Goal: Information Seeking & Learning: Learn about a topic

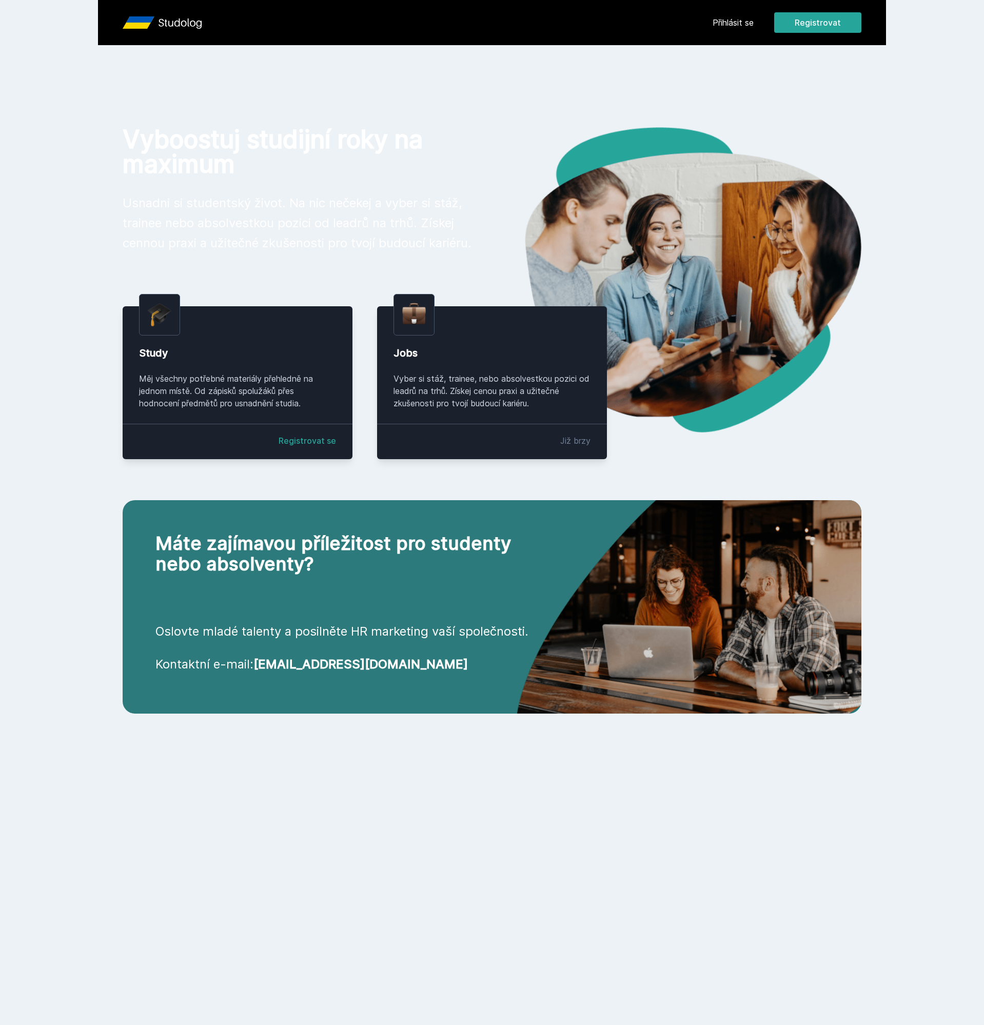
click at [740, 22] on link "Přihlásit se" at bounding box center [732, 22] width 41 height 12
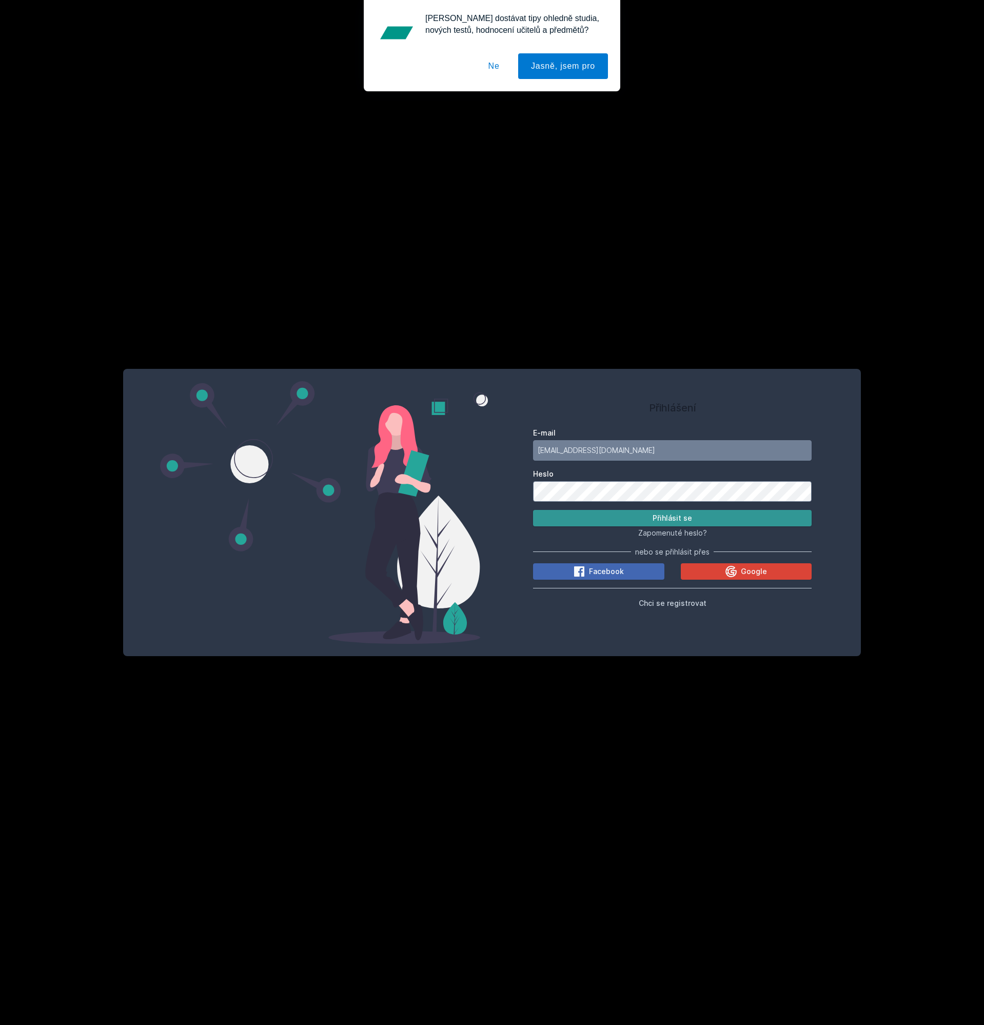
click at [625, 516] on button "Přihlásit se" at bounding box center [672, 518] width 278 height 16
click at [495, 63] on button "Ne" at bounding box center [493, 66] width 37 height 26
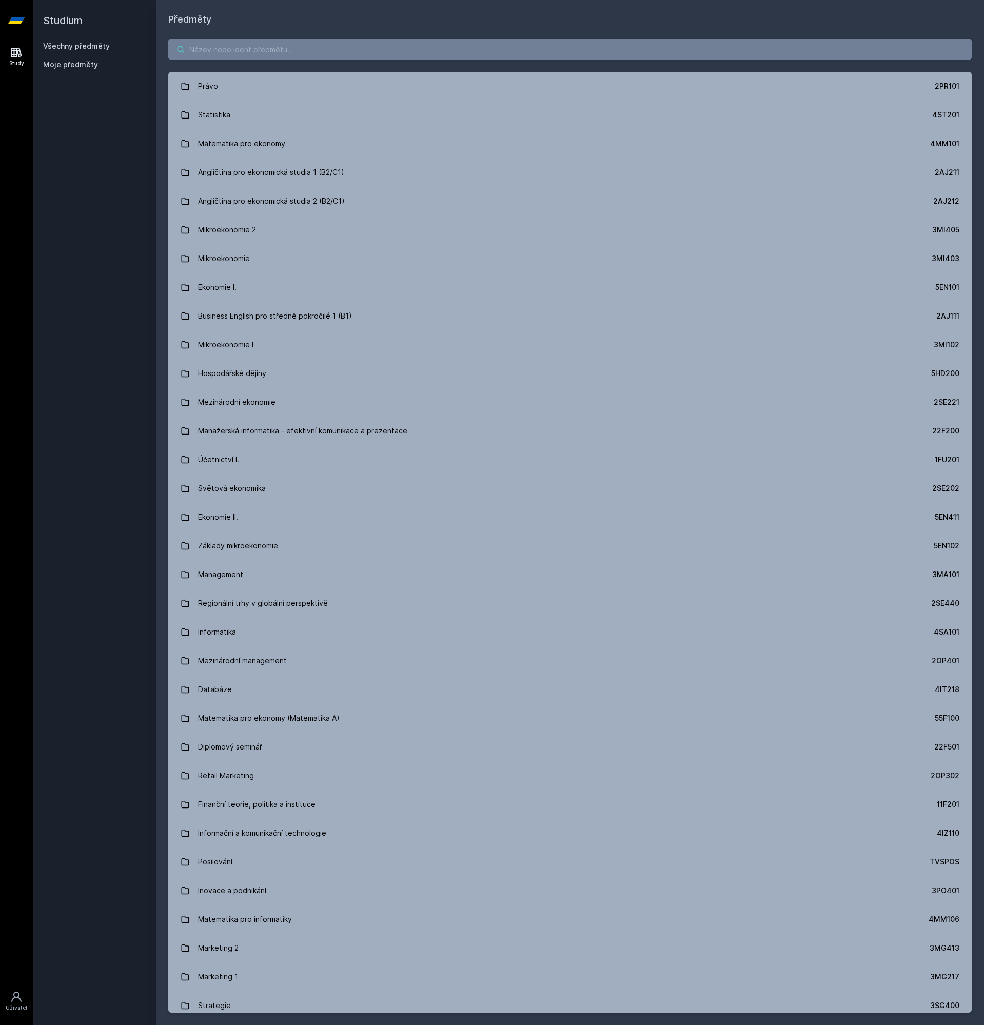
click at [333, 44] on input "search" at bounding box center [569, 49] width 803 height 21
paste input "5EN309"
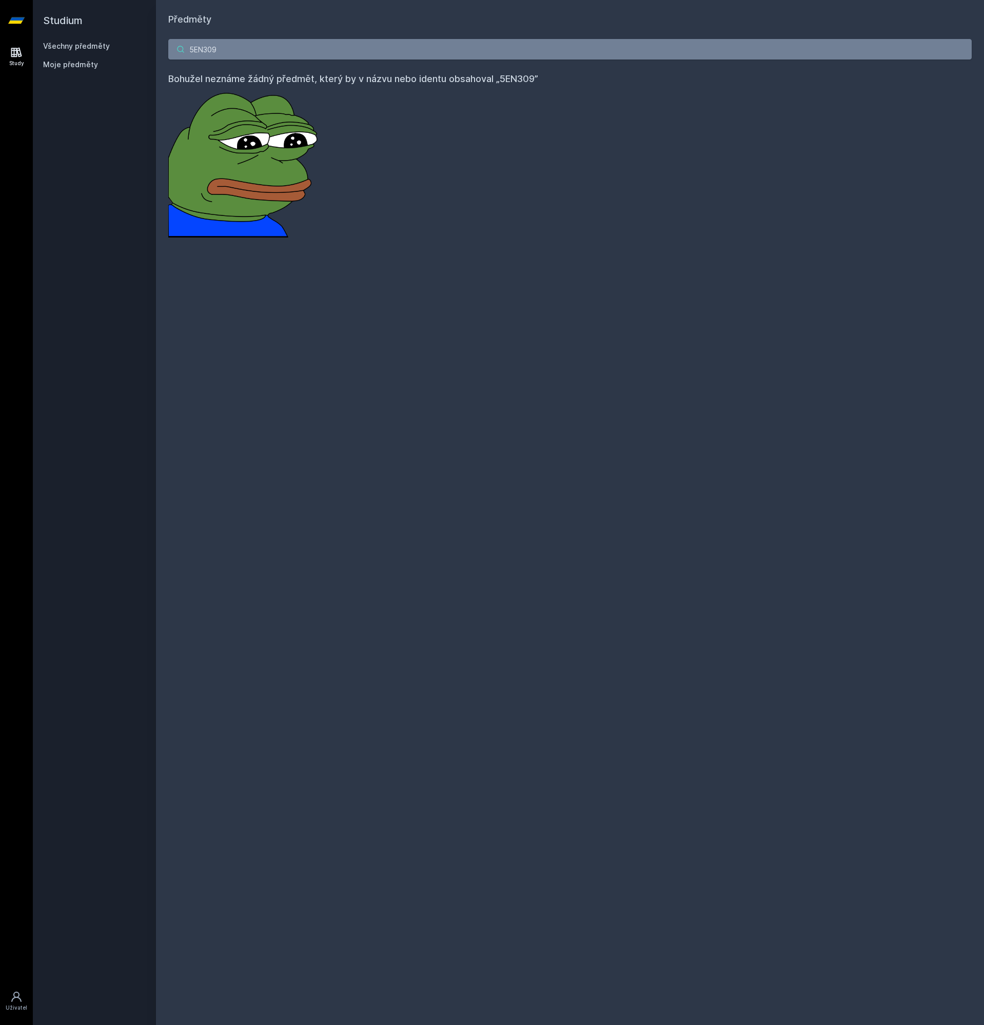
drag, startPoint x: 333, startPoint y: 43, endPoint x: 170, endPoint y: 41, distance: 162.6
click at [170, 41] on input "5EN309" at bounding box center [569, 49] width 803 height 21
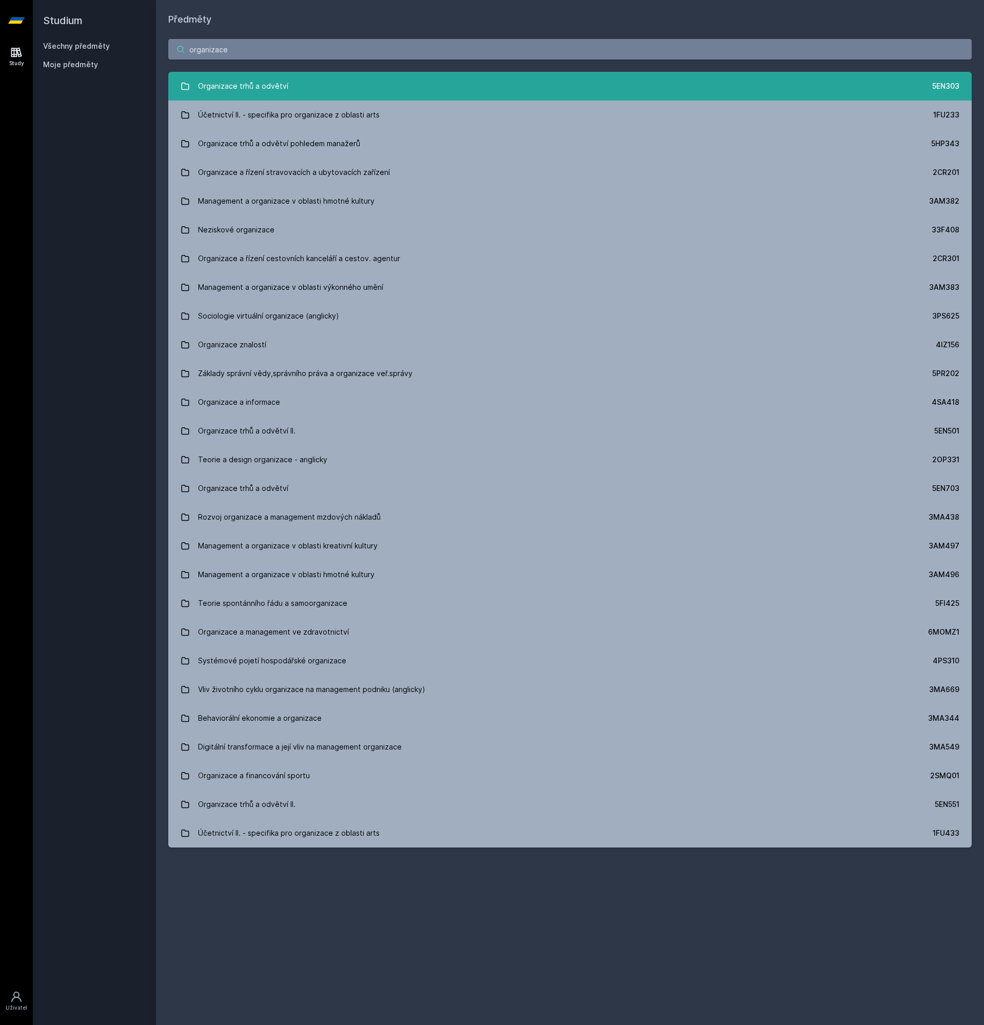
type input "organizace"
click at [213, 85] on div "Organizace trhů a odvětví" at bounding box center [243, 86] width 90 height 21
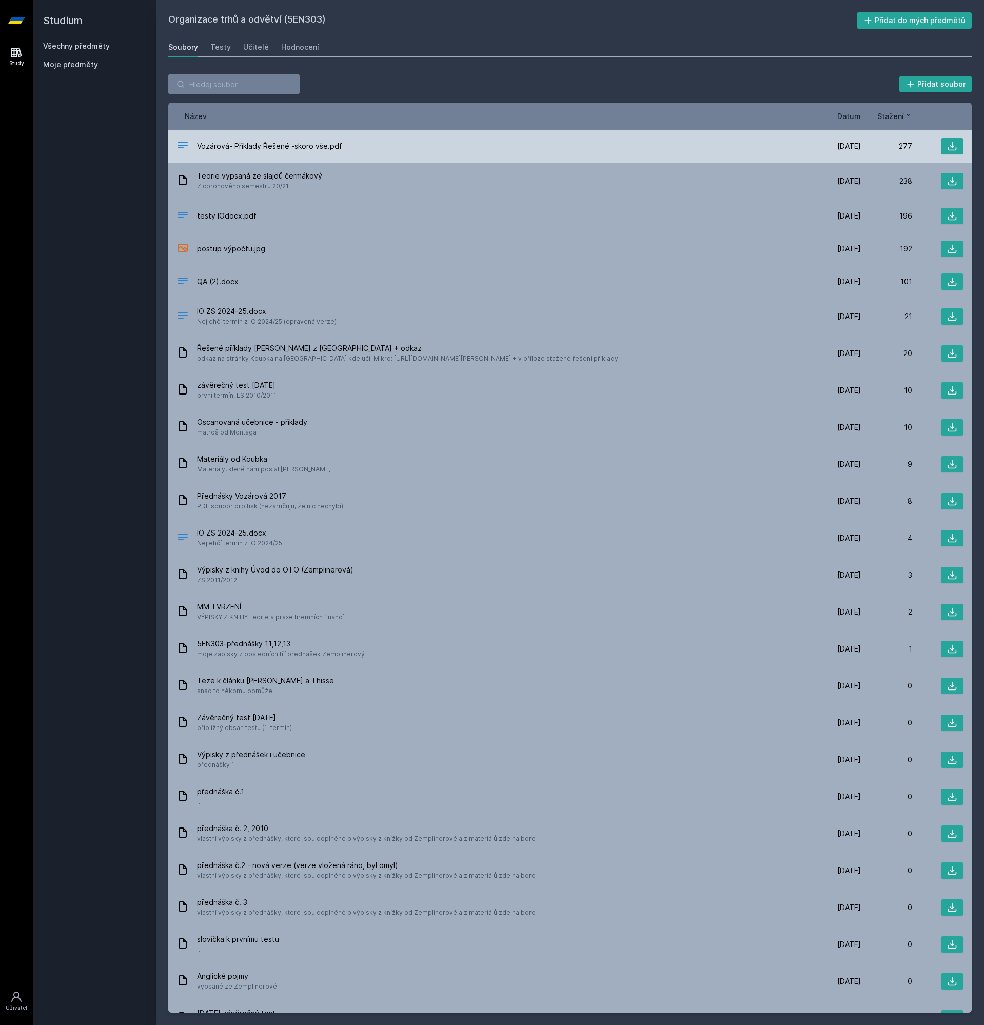
click at [363, 152] on div "Vozárová- Příklady Řešené -skoro vše.pdf" at bounding box center [492, 146] width 633 height 15
click at [306, 142] on span "Vozárová- Příklady Řešené -skoro vše.pdf" at bounding box center [269, 146] width 145 height 10
click at [303, 147] on span "Vozárová- Příklady Řešené -skoro vše.pdf" at bounding box center [269, 146] width 145 height 10
click at [952, 143] on icon at bounding box center [952, 146] width 10 height 10
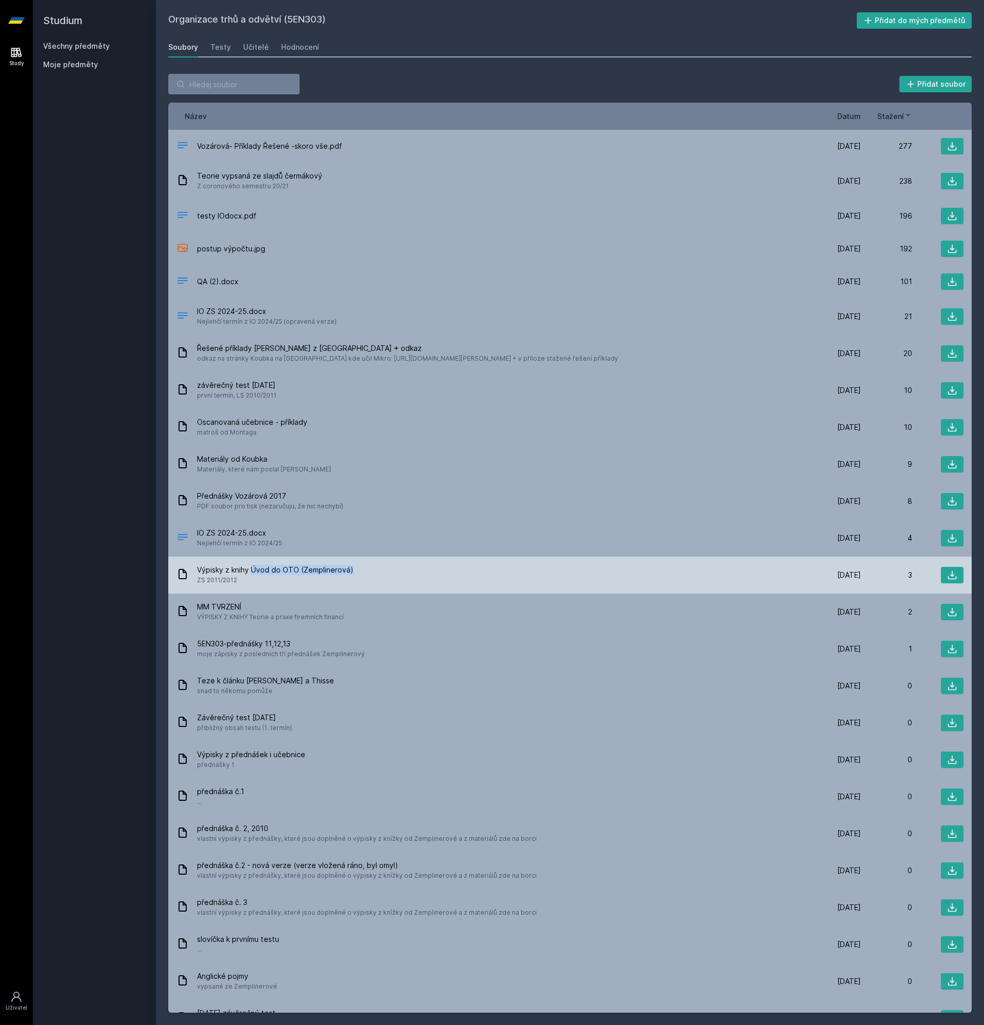
drag, startPoint x: 253, startPoint y: 568, endPoint x: 362, endPoint y: 569, distance: 108.2
click at [362, 569] on div "Výpisky z knihy Úvod do OTO (Zemplinerová) ZS 2011/2012" at bounding box center [492, 575] width 633 height 21
copy span "Úvod do OTO (Zemplinerová)"
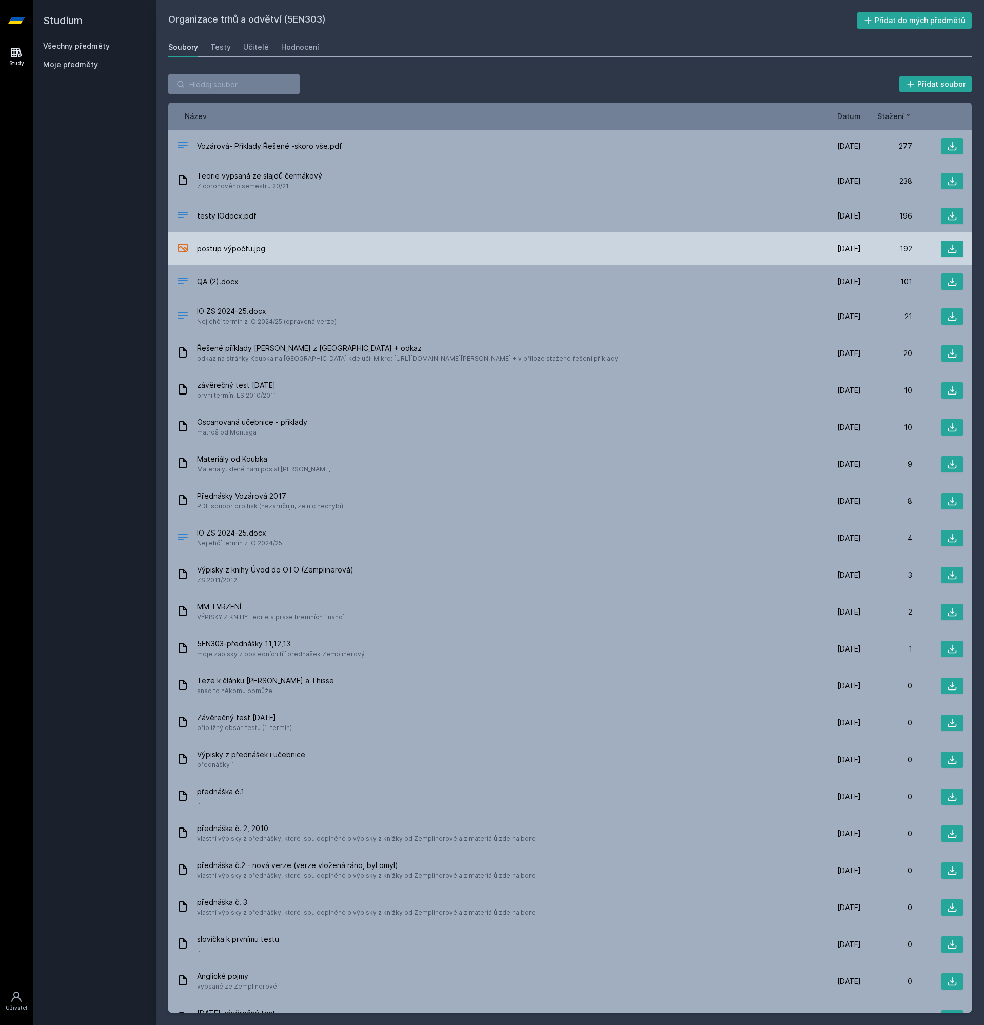
click at [237, 252] on span "postup výpočtu.jpg" at bounding box center [231, 249] width 68 height 10
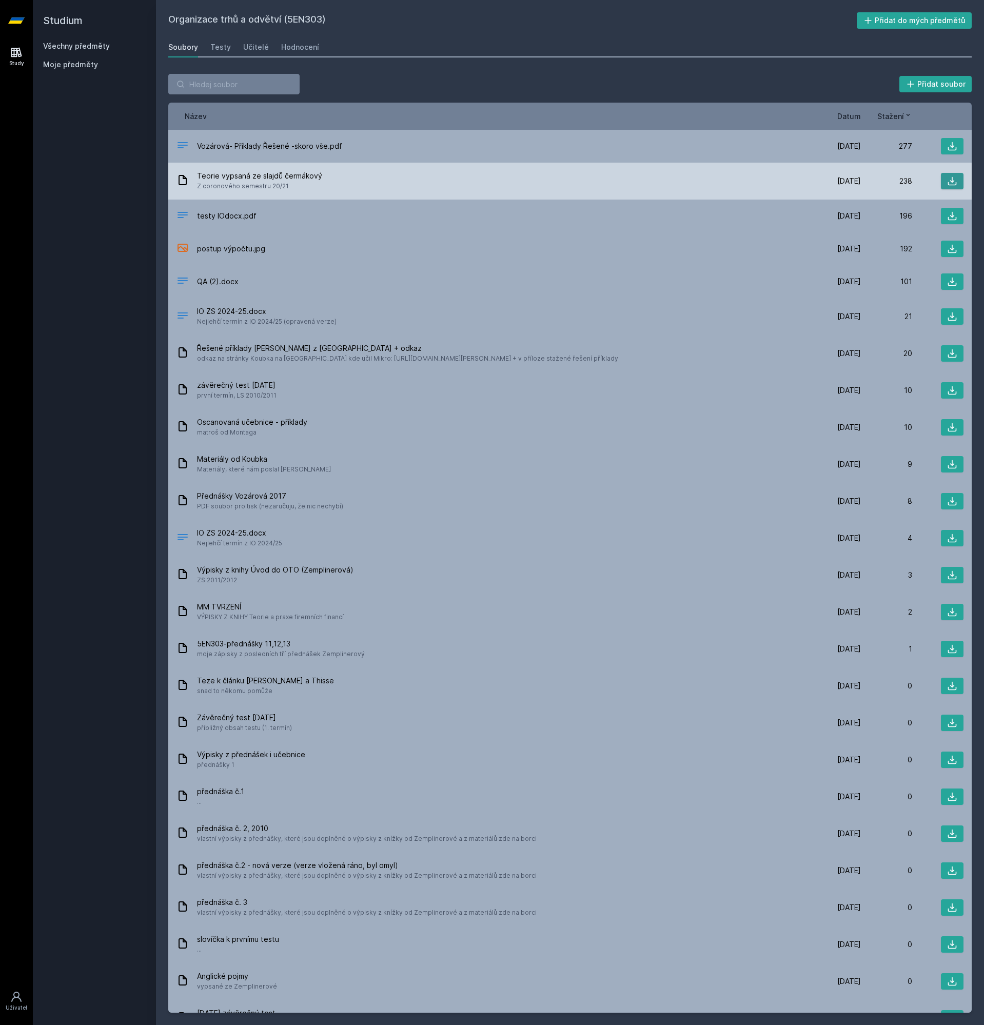
click at [958, 177] on button at bounding box center [951, 181] width 23 height 16
